Goal: Task Accomplishment & Management: Manage account settings

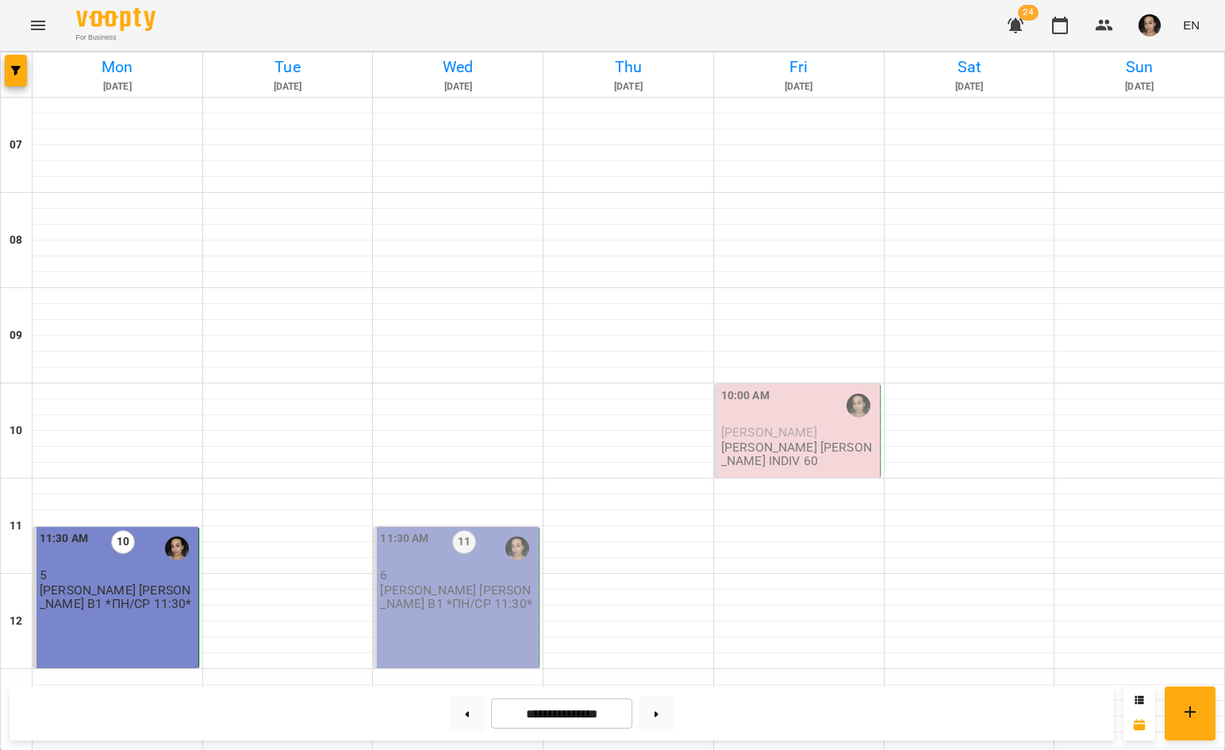
scroll to position [346, 0]
click at [408, 583] on p "[PERSON_NAME] [PERSON_NAME] В1 *ПН/СР 11:30*" at bounding box center [457, 597] width 155 height 28
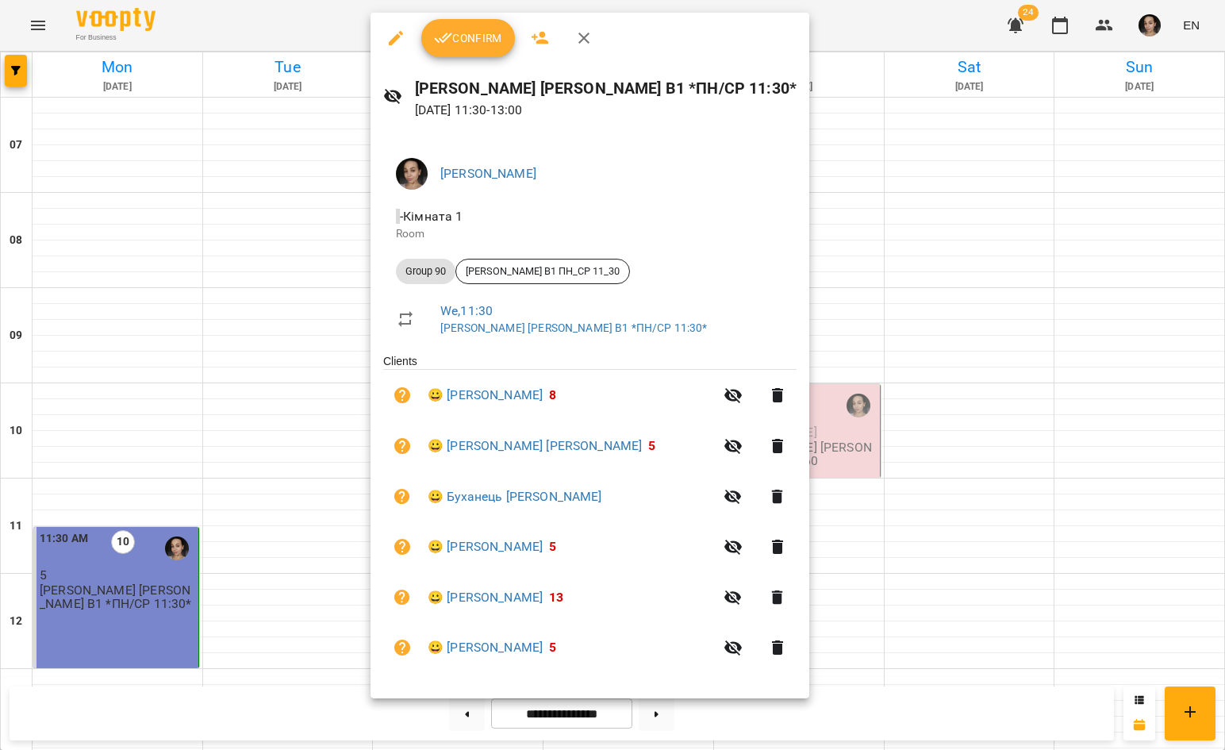
click at [485, 26] on button "Confirm" at bounding box center [468, 38] width 94 height 38
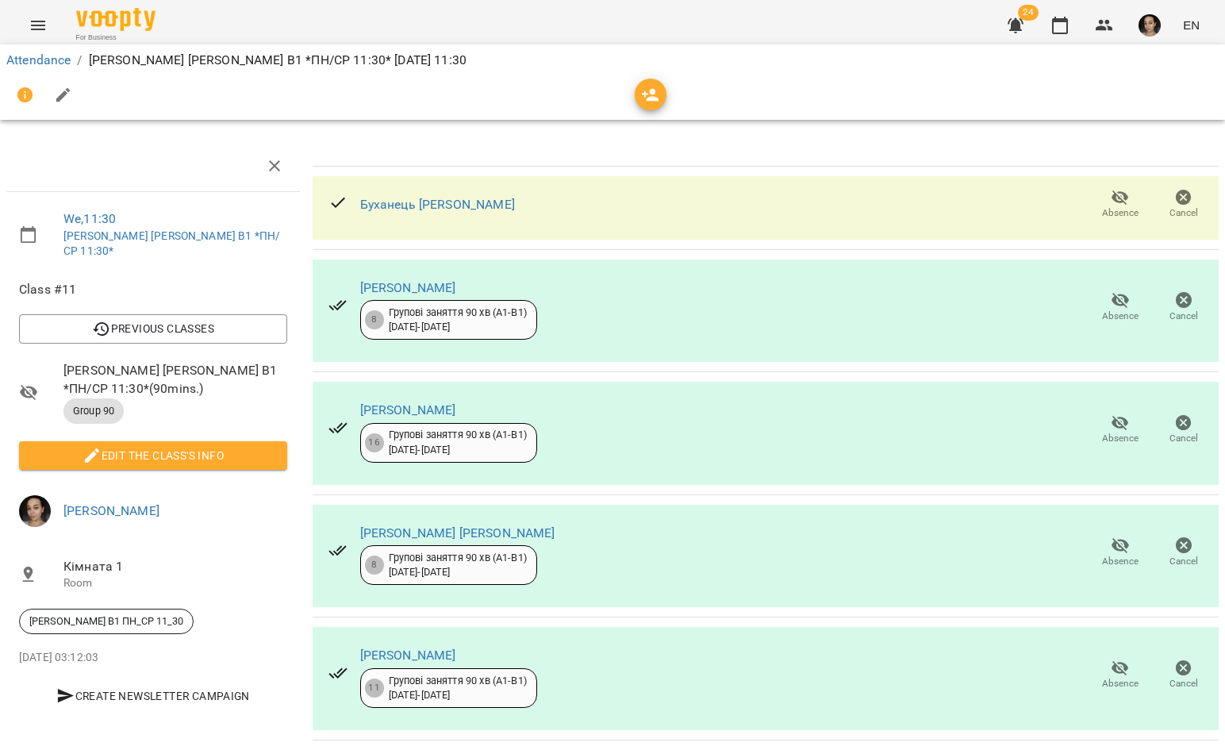
click at [223, 446] on span "Edit the class's Info" at bounding box center [153, 455] width 243 height 19
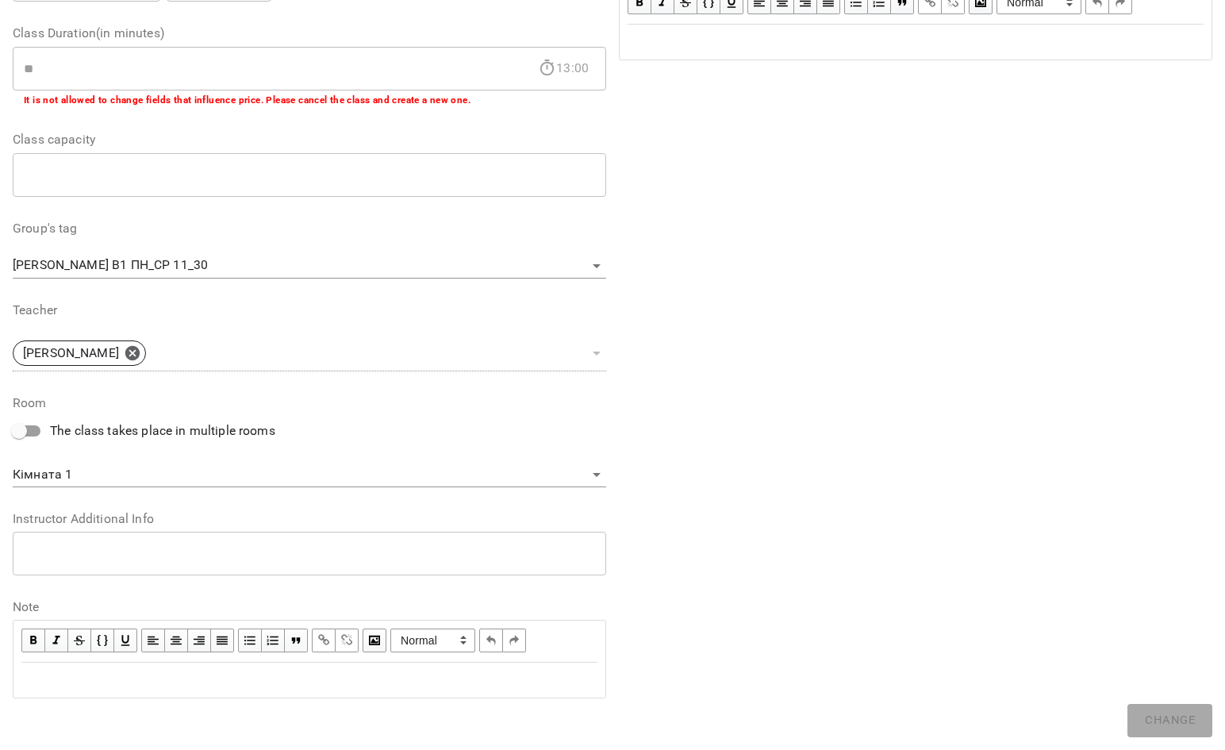
scroll to position [299, 0]
click at [217, 682] on div "Edit text" at bounding box center [309, 680] width 576 height 19
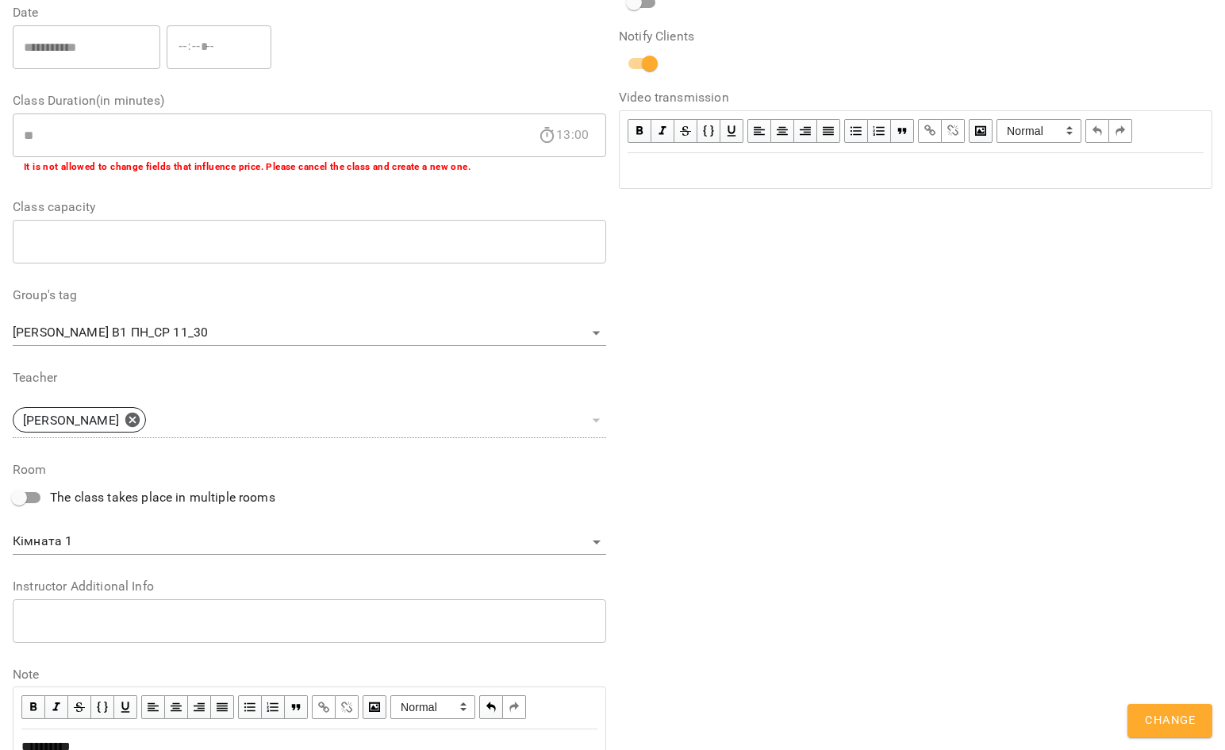
click at [1141, 723] on button "Change" at bounding box center [1169, 720] width 85 height 33
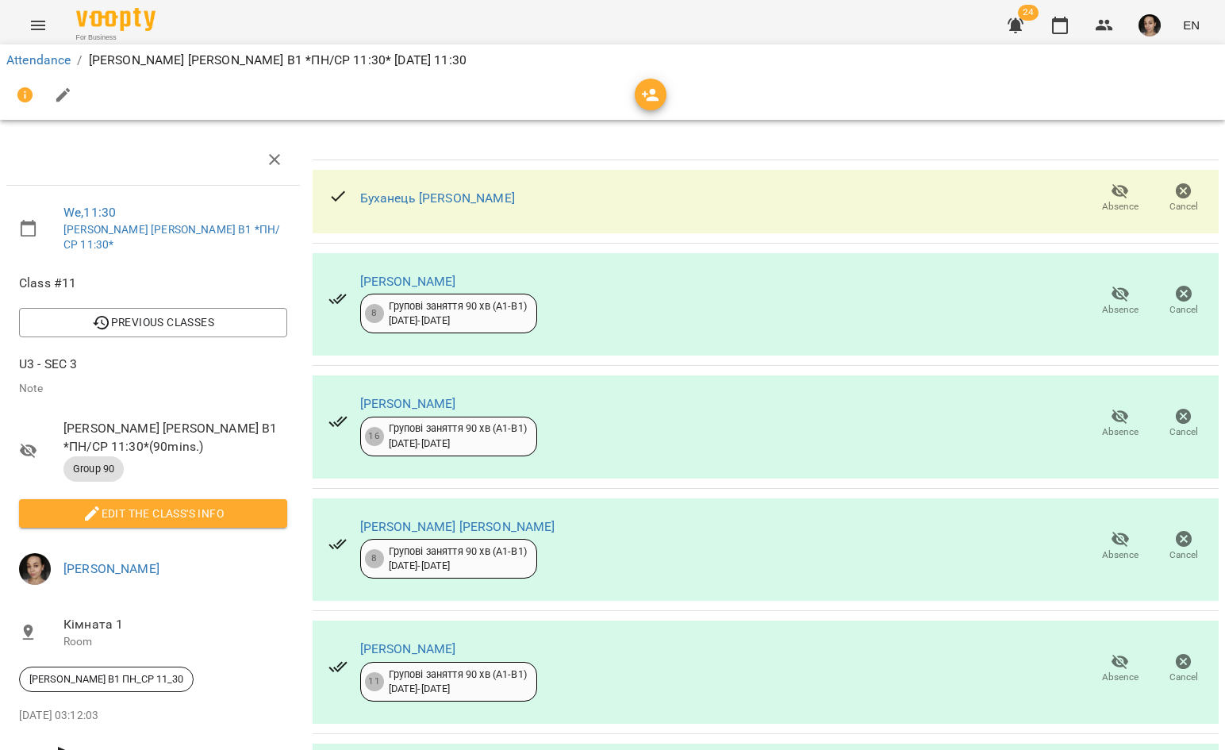
scroll to position [135, 0]
click at [1111, 652] on icon "button" at bounding box center [1120, 661] width 19 height 19
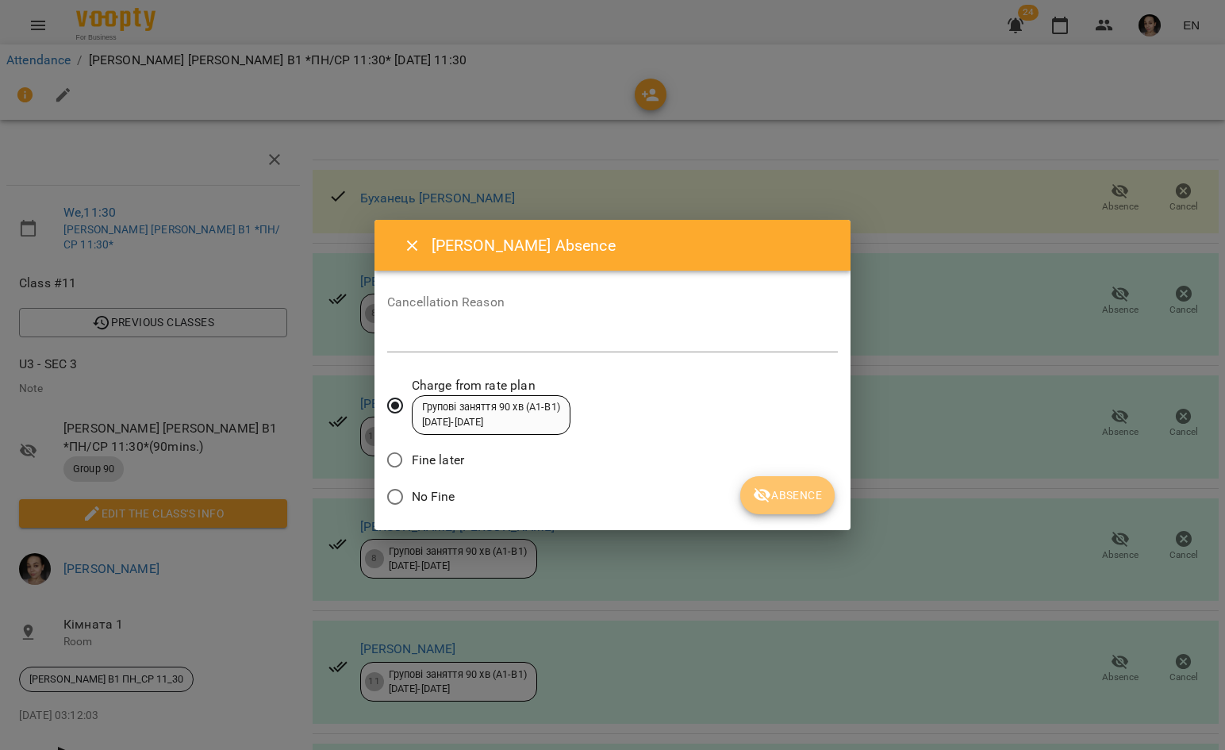
click at [805, 494] on span "Absence" at bounding box center [787, 494] width 69 height 19
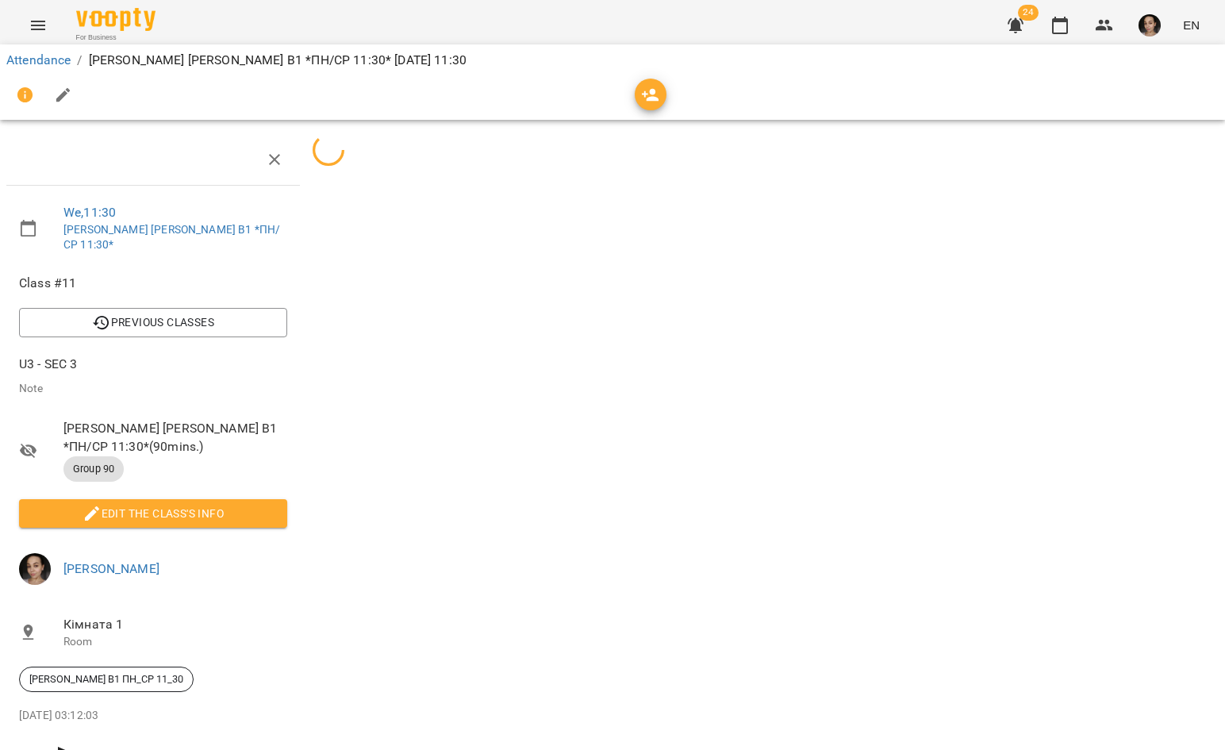
scroll to position [41, 0]
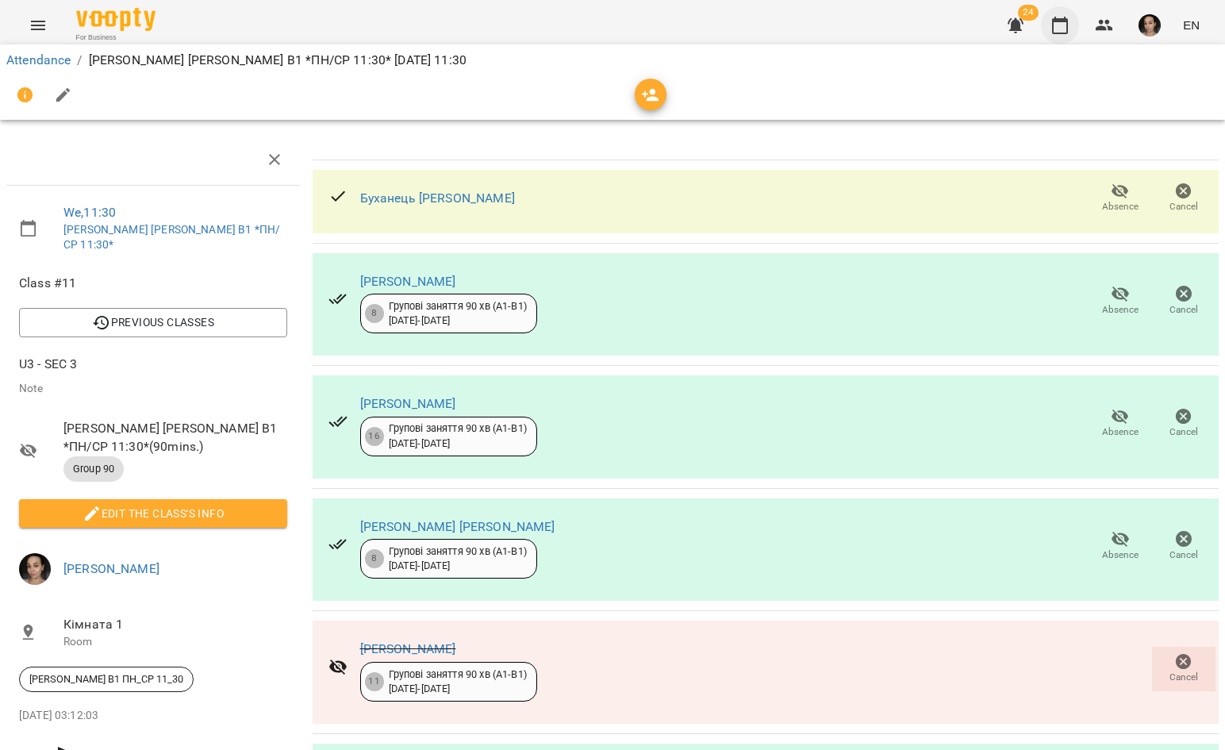
click at [1065, 40] on button "button" at bounding box center [1060, 25] width 38 height 38
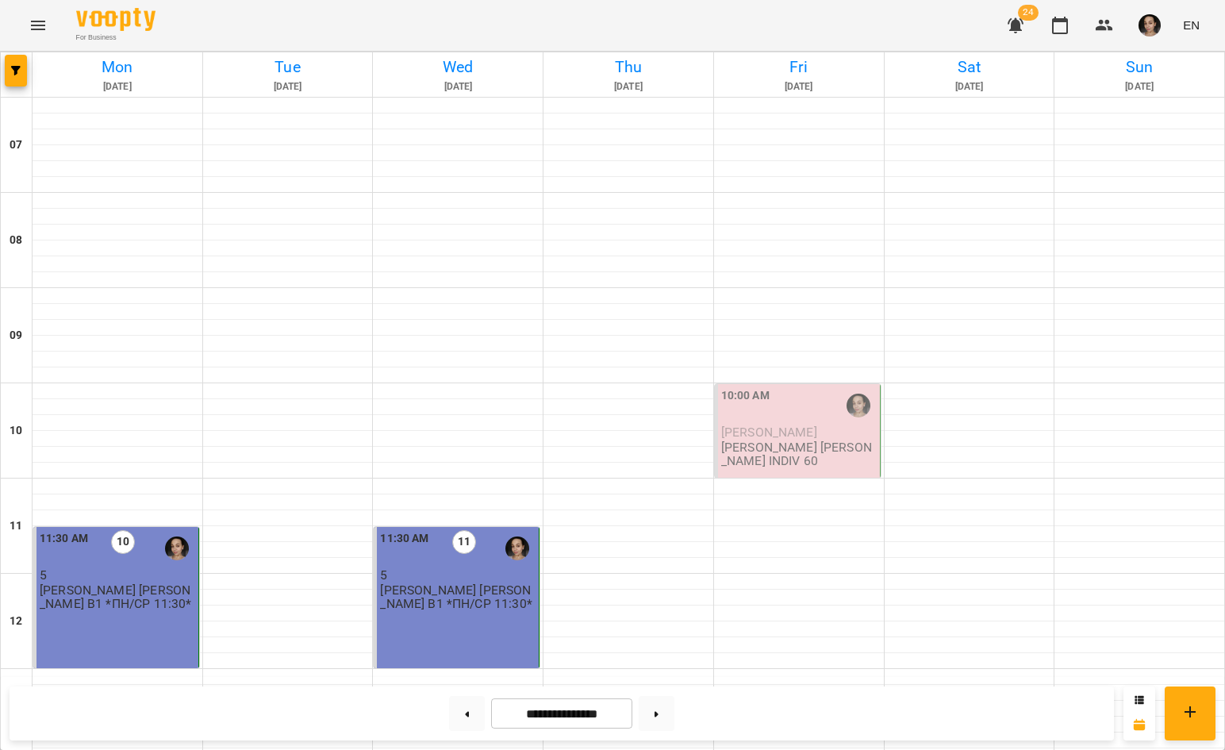
scroll to position [934, 0]
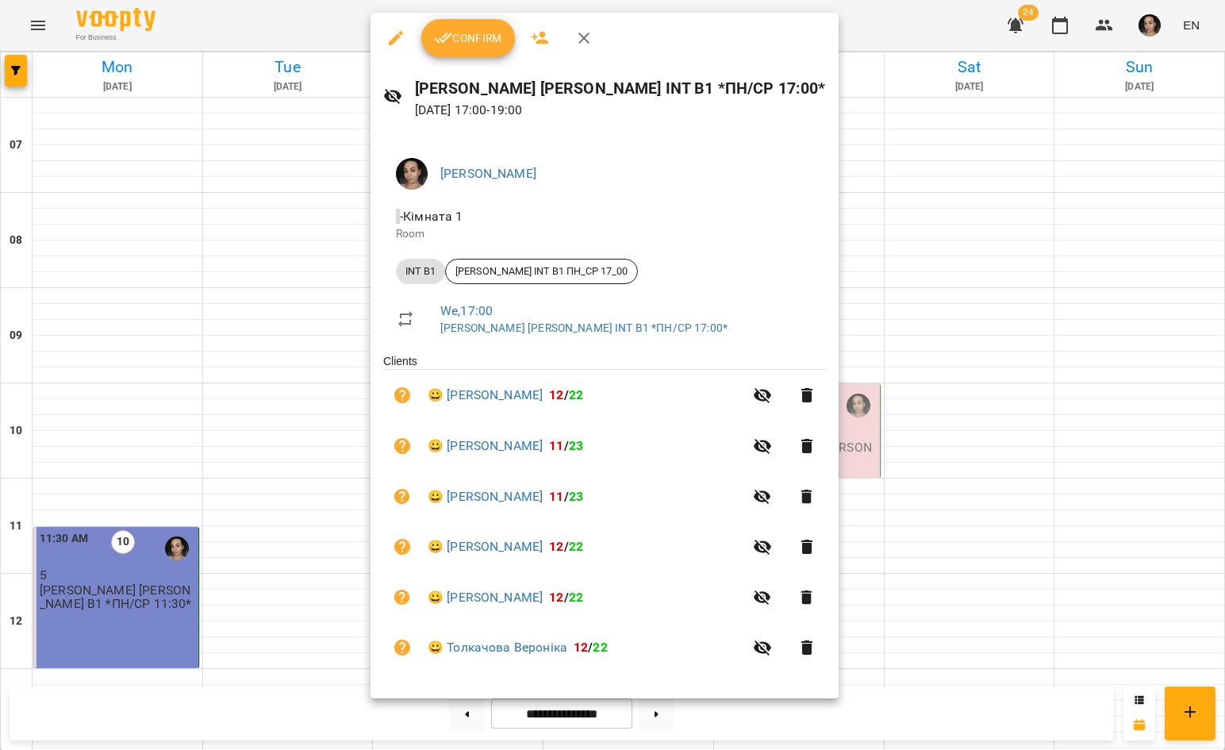
click at [478, 25] on button "Confirm" at bounding box center [468, 38] width 94 height 38
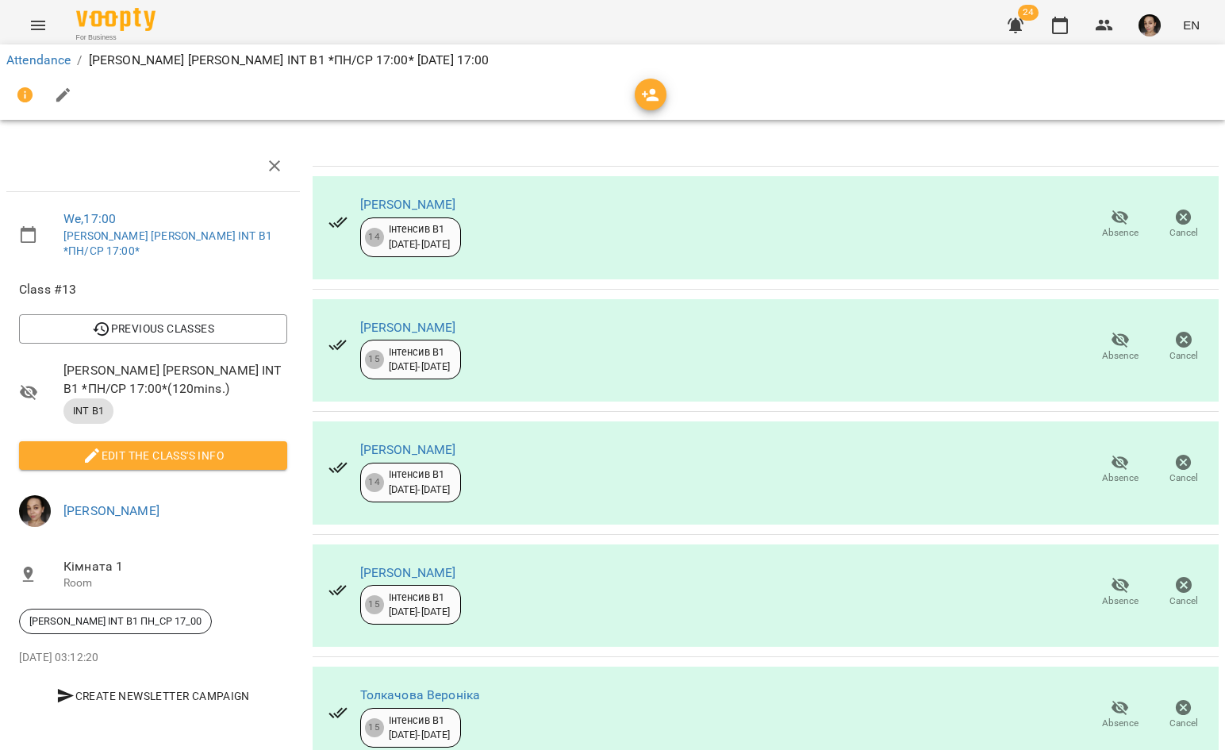
click at [228, 446] on span "Edit the class's Info" at bounding box center [153, 455] width 243 height 19
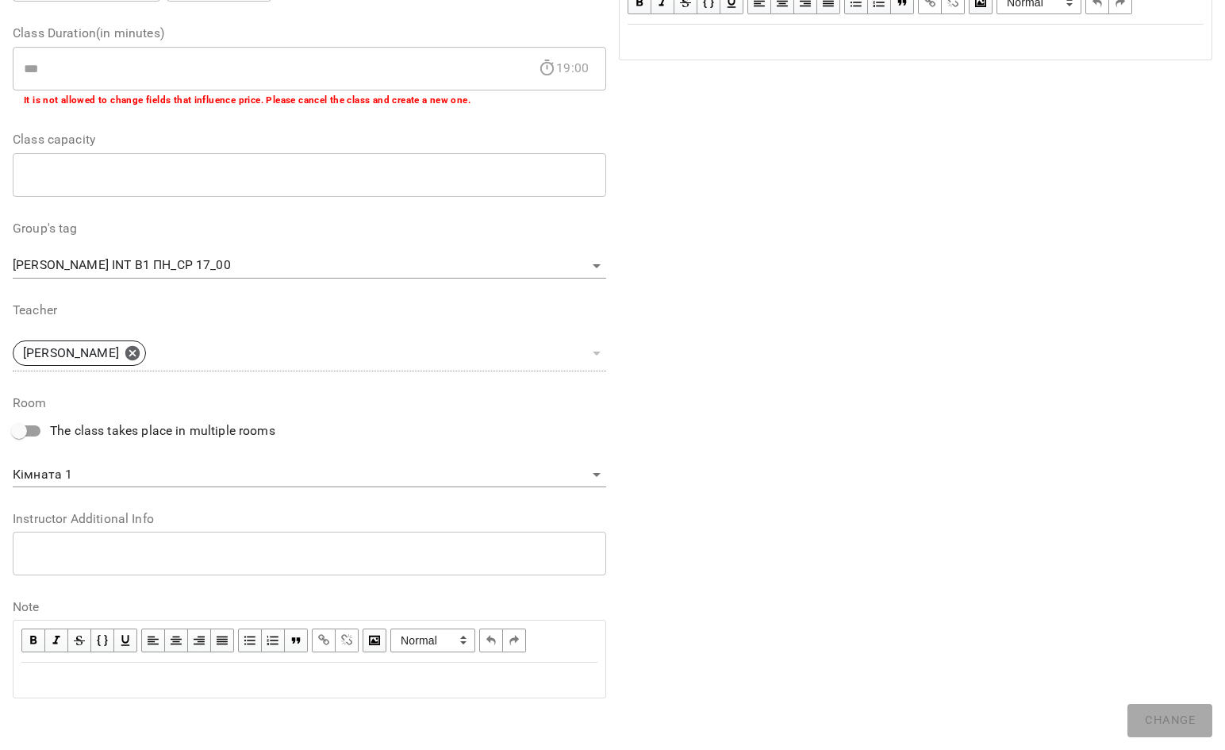
scroll to position [299, 0]
click at [190, 671] on div "Edit text" at bounding box center [309, 680] width 576 height 19
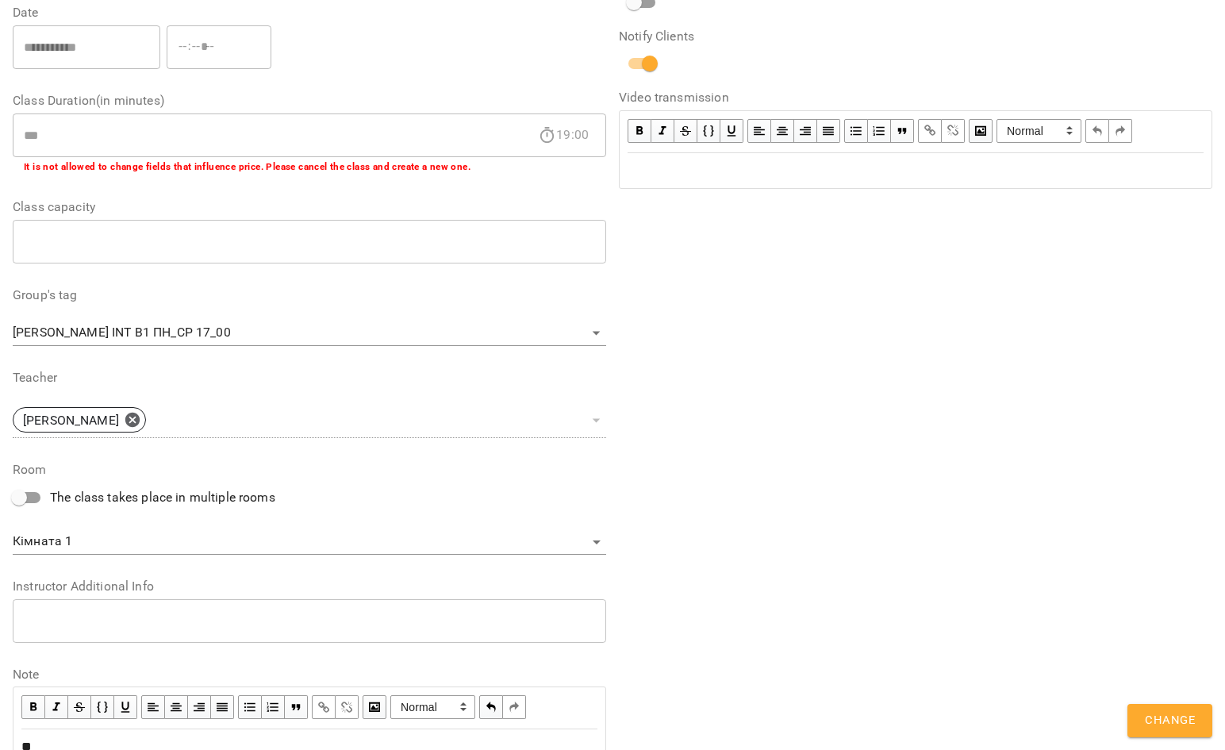
click at [1187, 723] on span "Change" at bounding box center [1170, 720] width 50 height 21
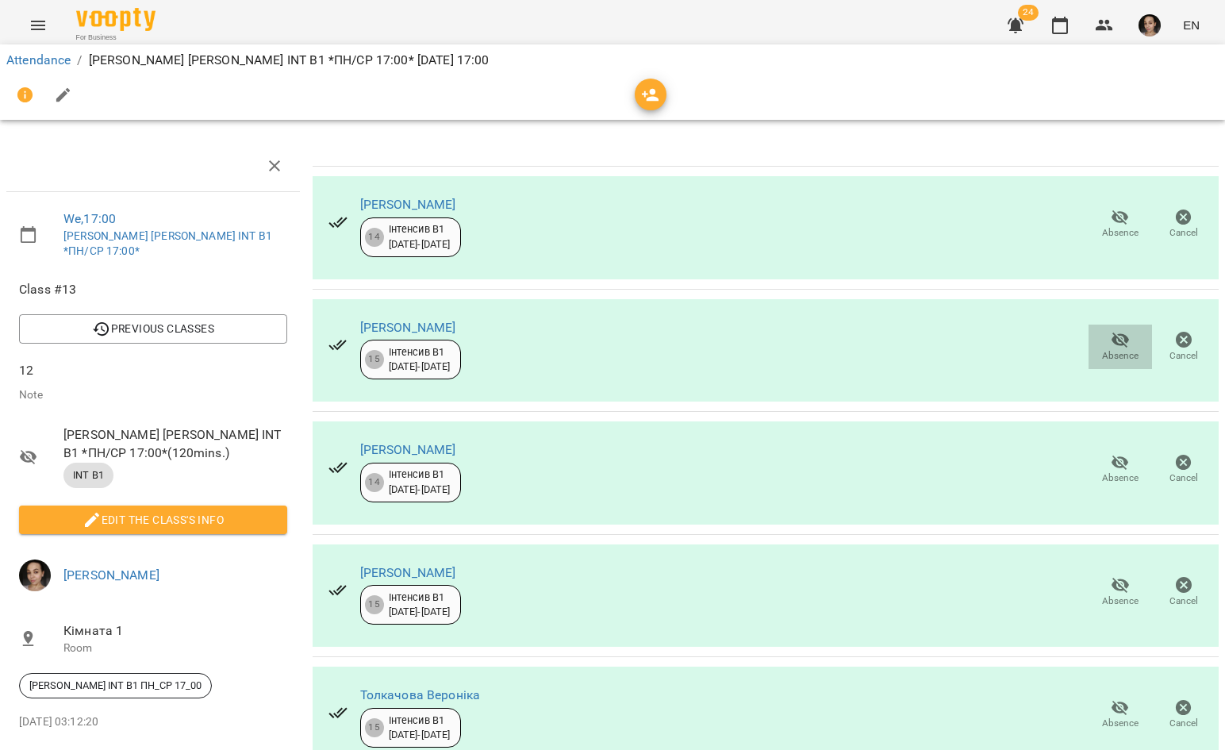
click at [1114, 347] on icon "button" at bounding box center [1120, 339] width 19 height 19
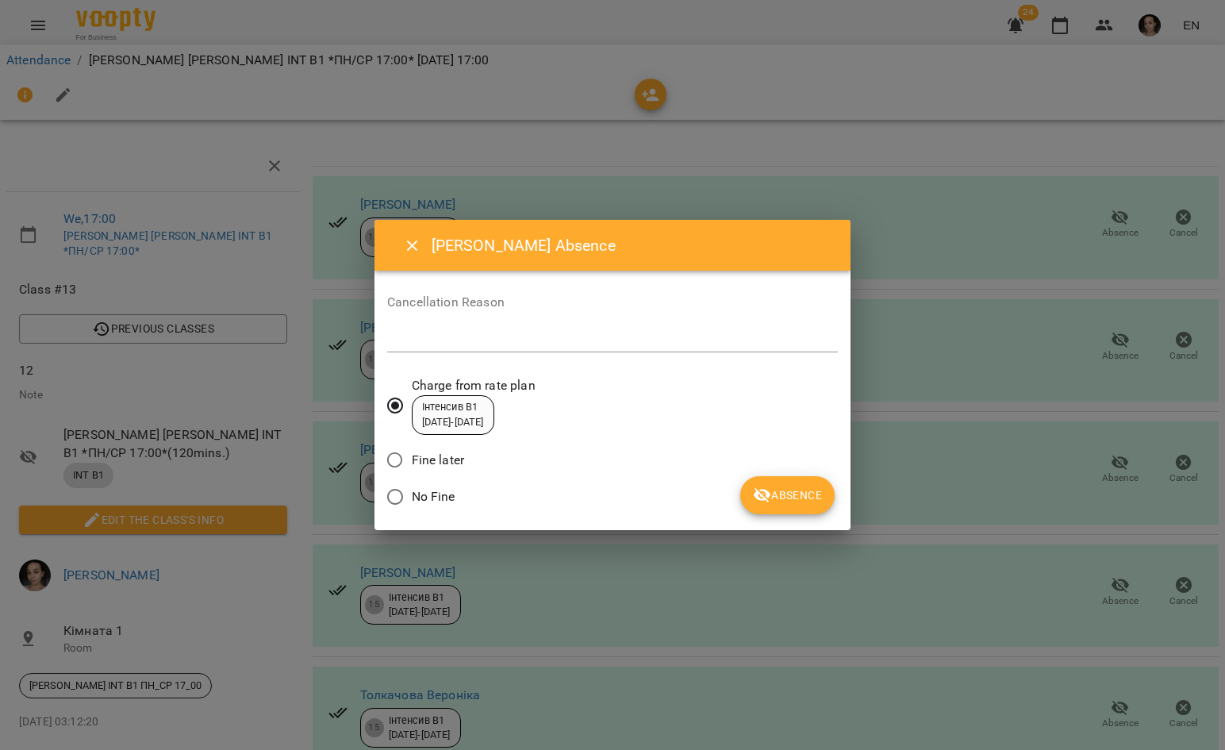
click at [828, 501] on button "Absence" at bounding box center [787, 495] width 94 height 38
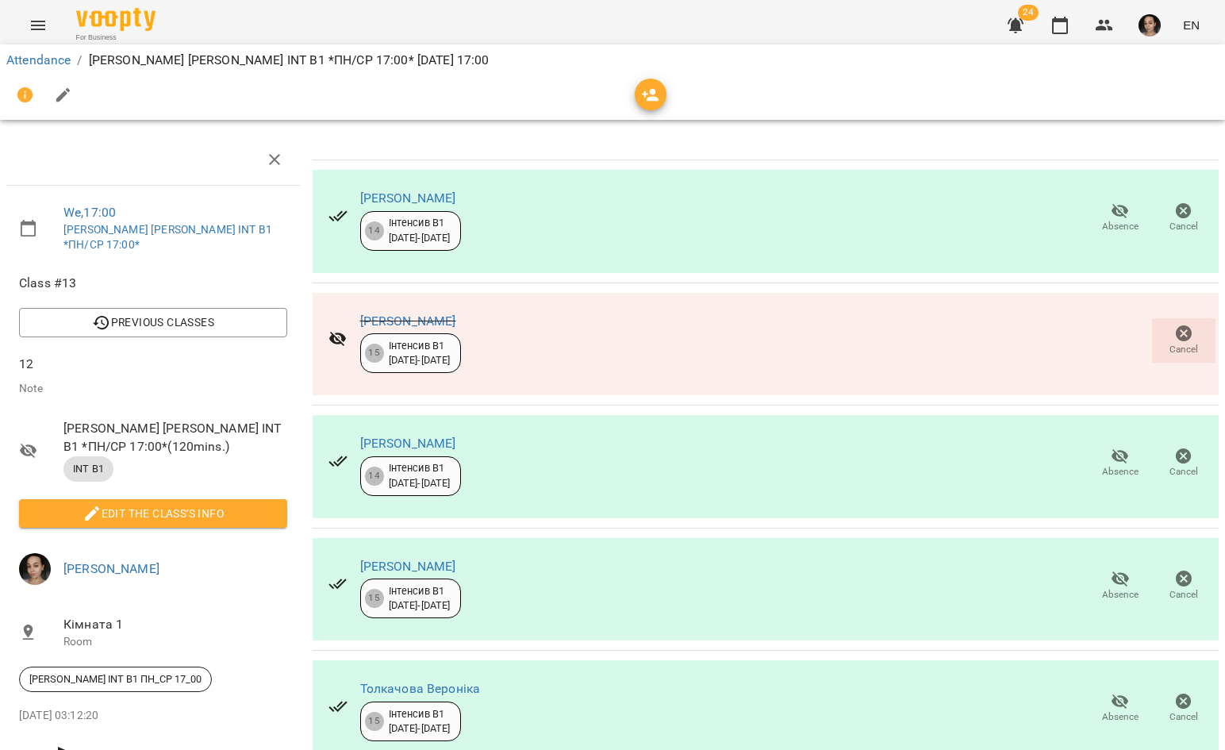
scroll to position [175, 0]
click at [1119, 569] on span "Absence" at bounding box center [1120, 585] width 44 height 32
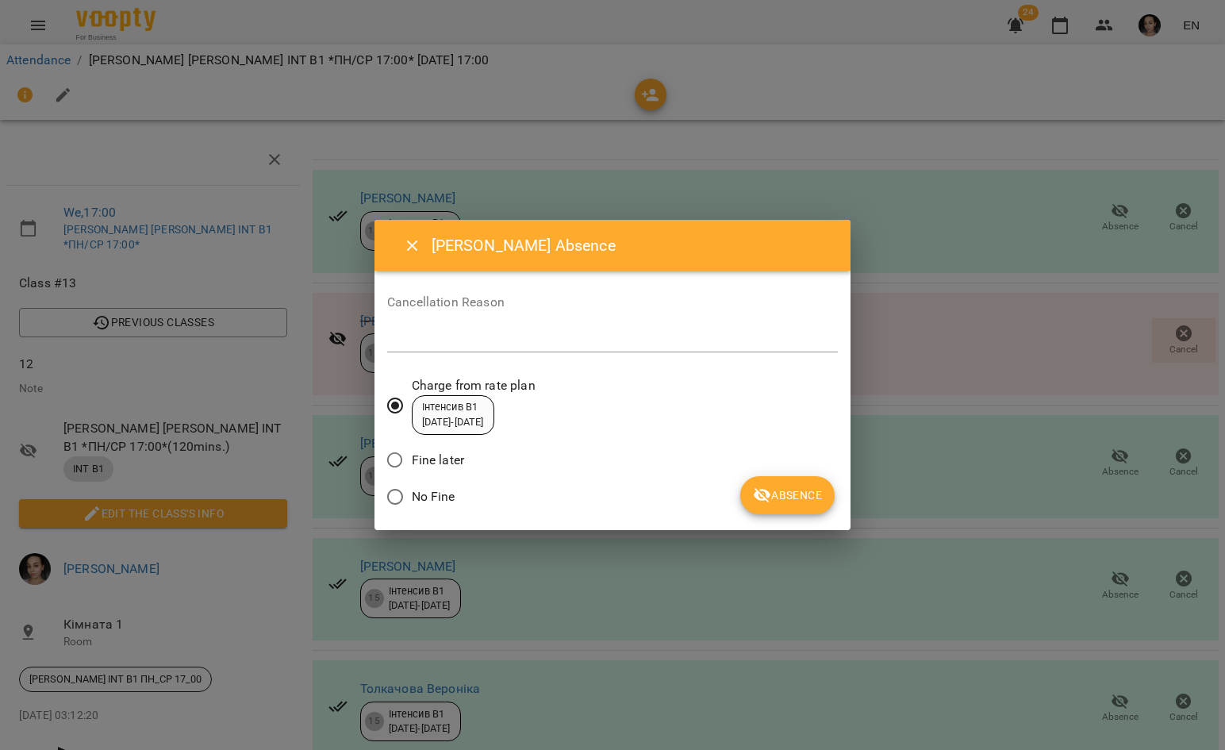
click at [821, 503] on span "Absence" at bounding box center [787, 494] width 69 height 19
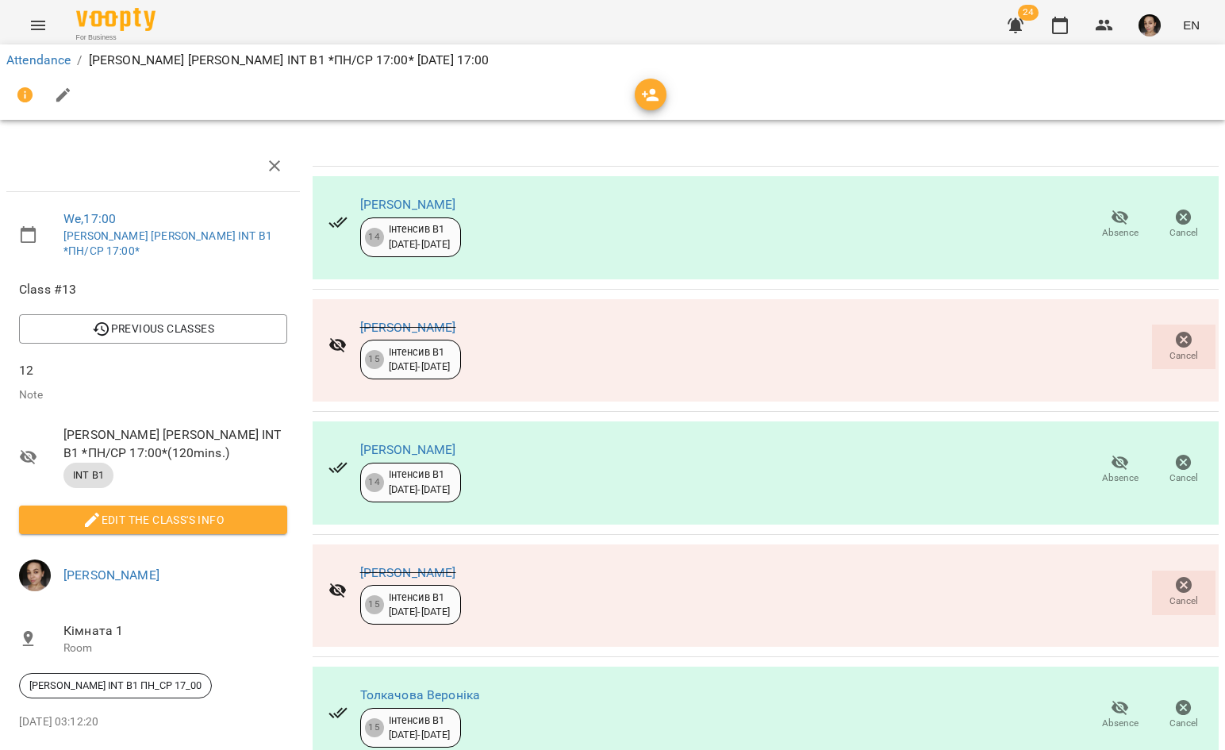
scroll to position [0, 0]
click at [1066, 24] on icon "button" at bounding box center [1059, 25] width 19 height 19
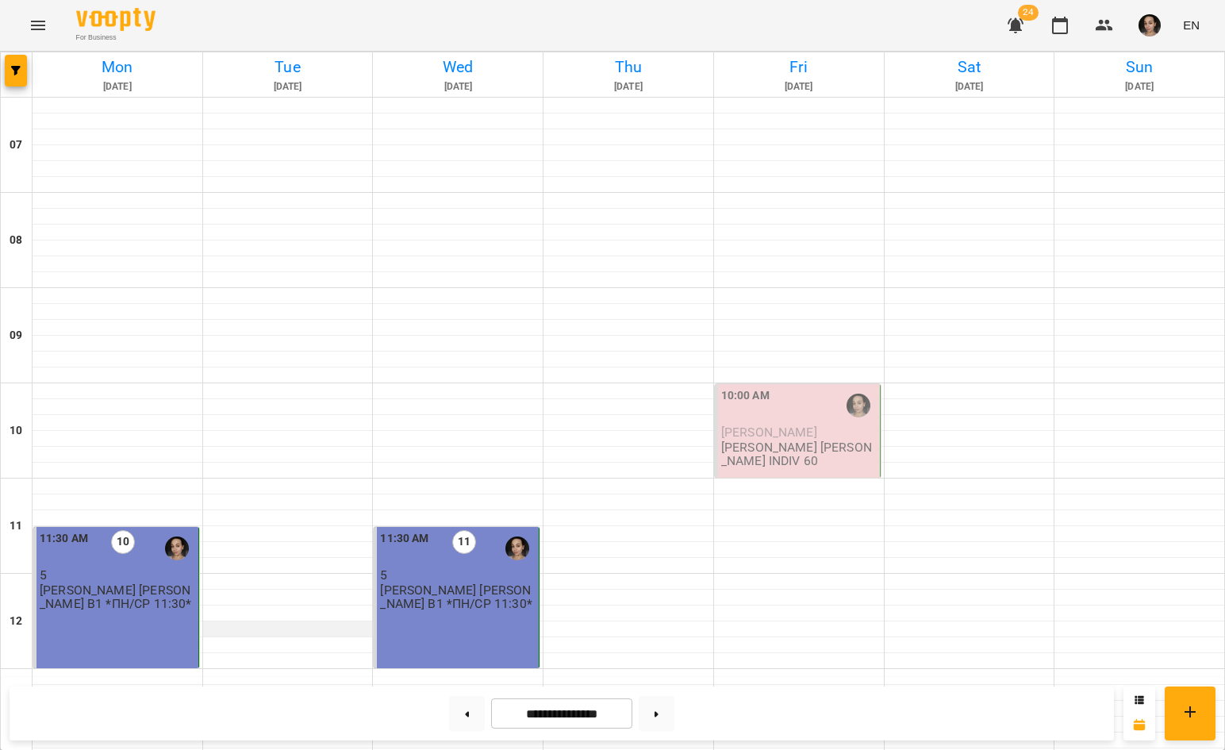
scroll to position [836, 0]
click at [1089, 4] on div "For Business 24 EN" at bounding box center [612, 25] width 1225 height 51
